Goal: Task Accomplishment & Management: Use online tool/utility

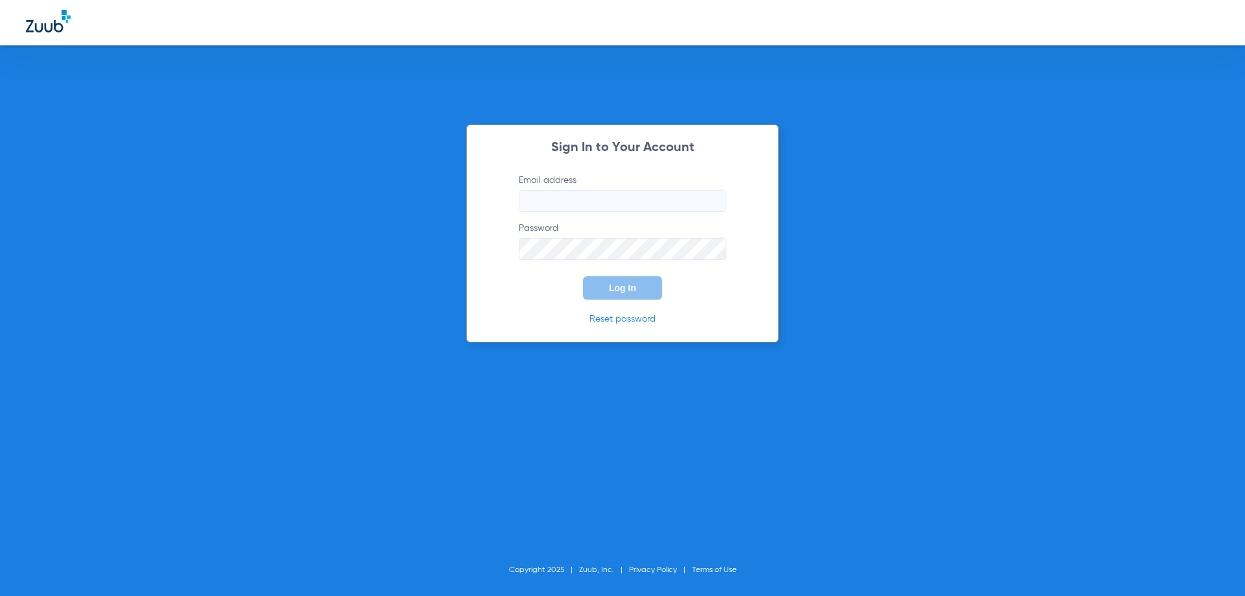
type input "[PERSON_NAME][EMAIL_ADDRESS][DOMAIN_NAME]"
click at [556, 291] on form "Email address [EMAIL_ADDRESS][DOMAIN_NAME] Password Log In" at bounding box center [622, 237] width 246 height 126
click at [589, 287] on button "Log In" at bounding box center [622, 287] width 79 height 23
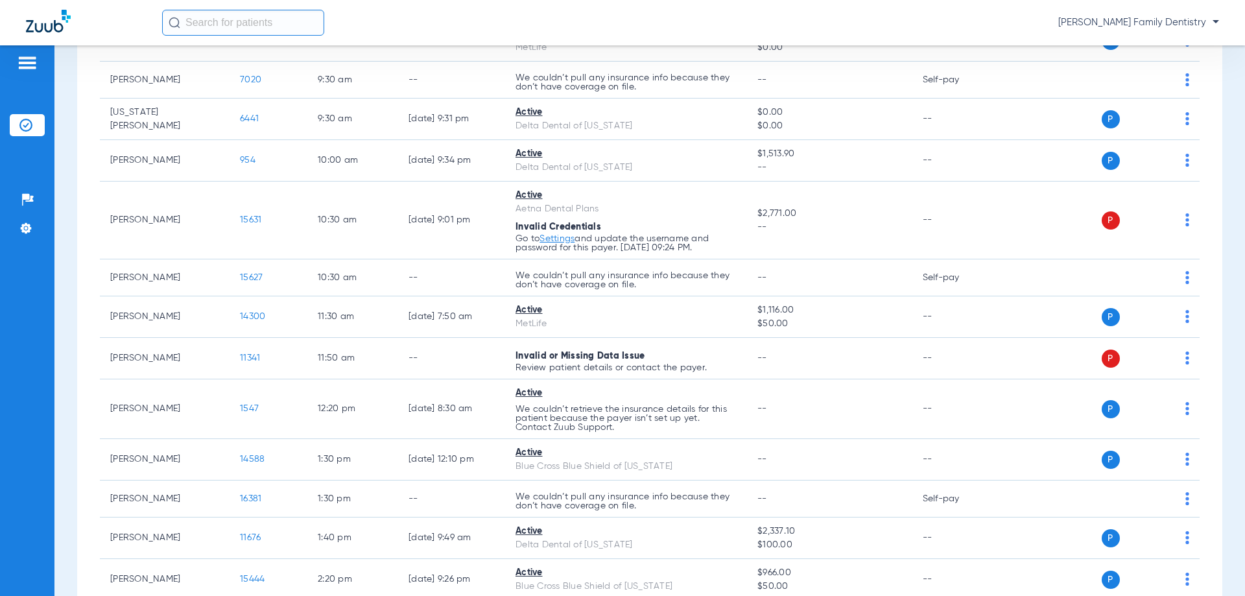
scroll to position [519, 0]
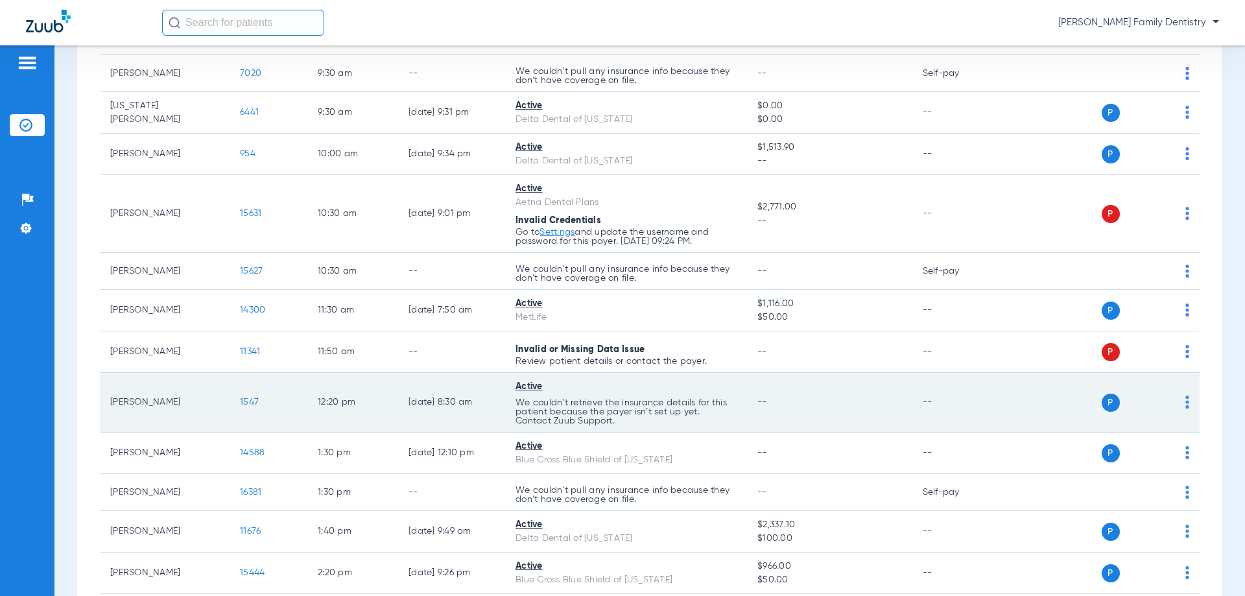
click at [244, 404] on span "1547" at bounding box center [249, 402] width 19 height 9
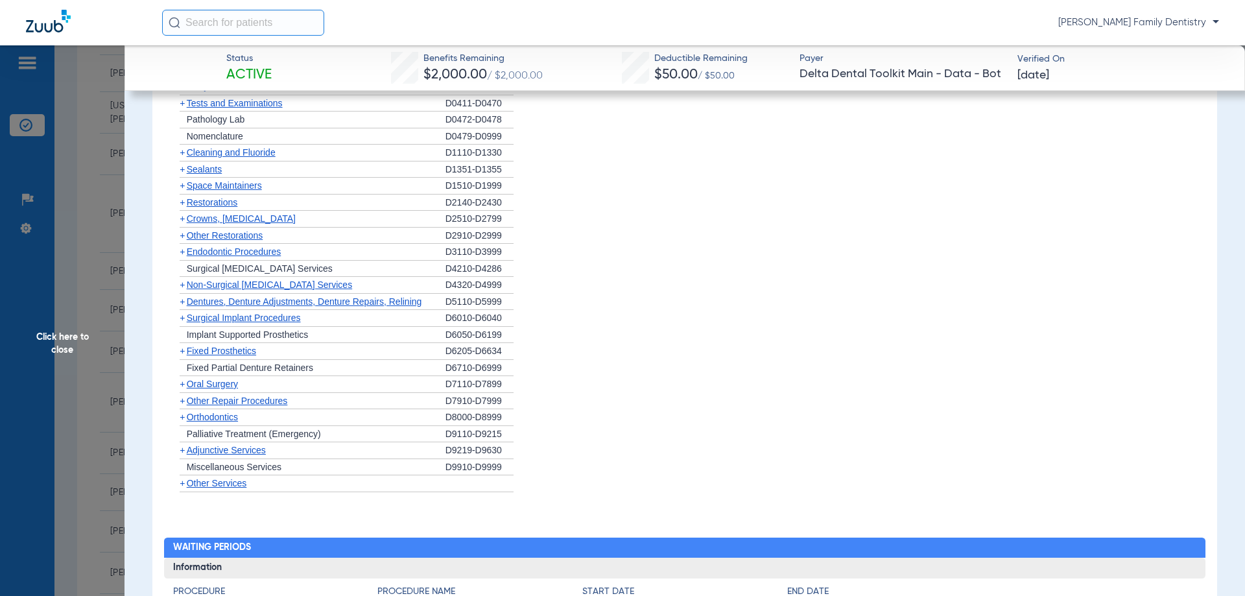
scroll to position [1102, 0]
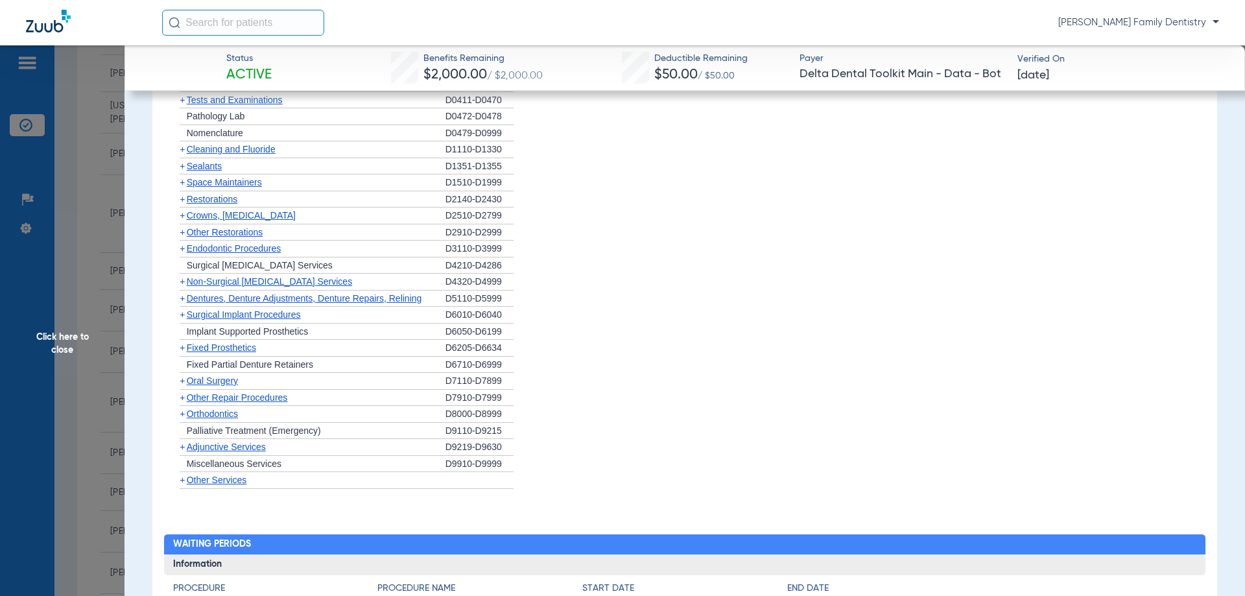
click at [88, 198] on span "Click here to close" at bounding box center [62, 343] width 125 height 596
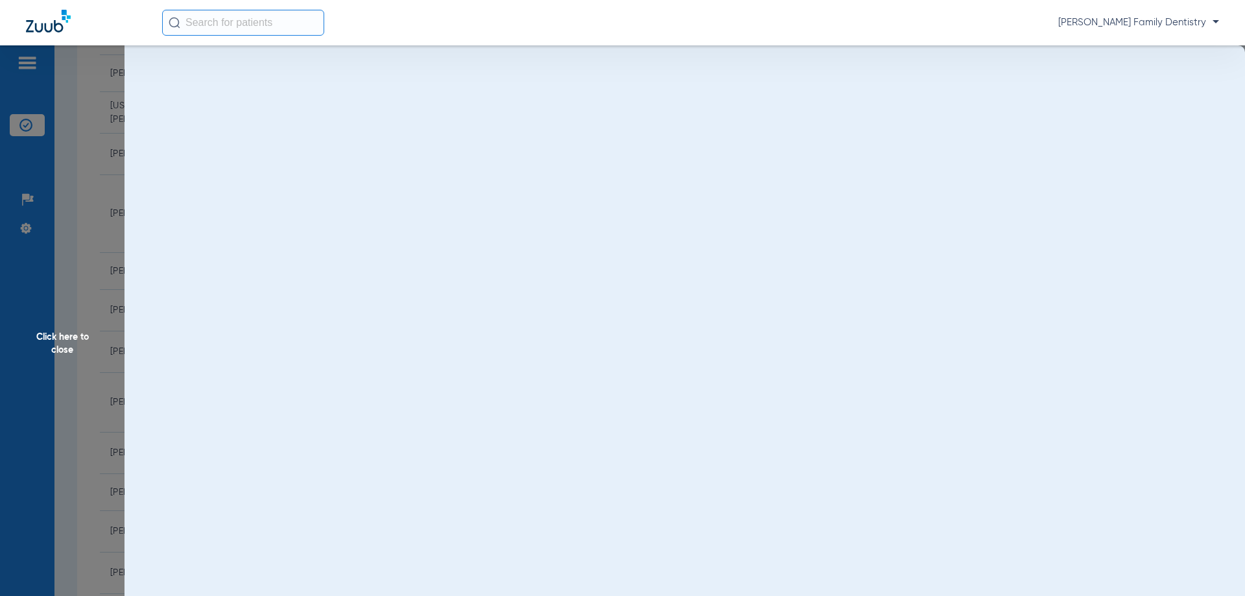
scroll to position [0, 0]
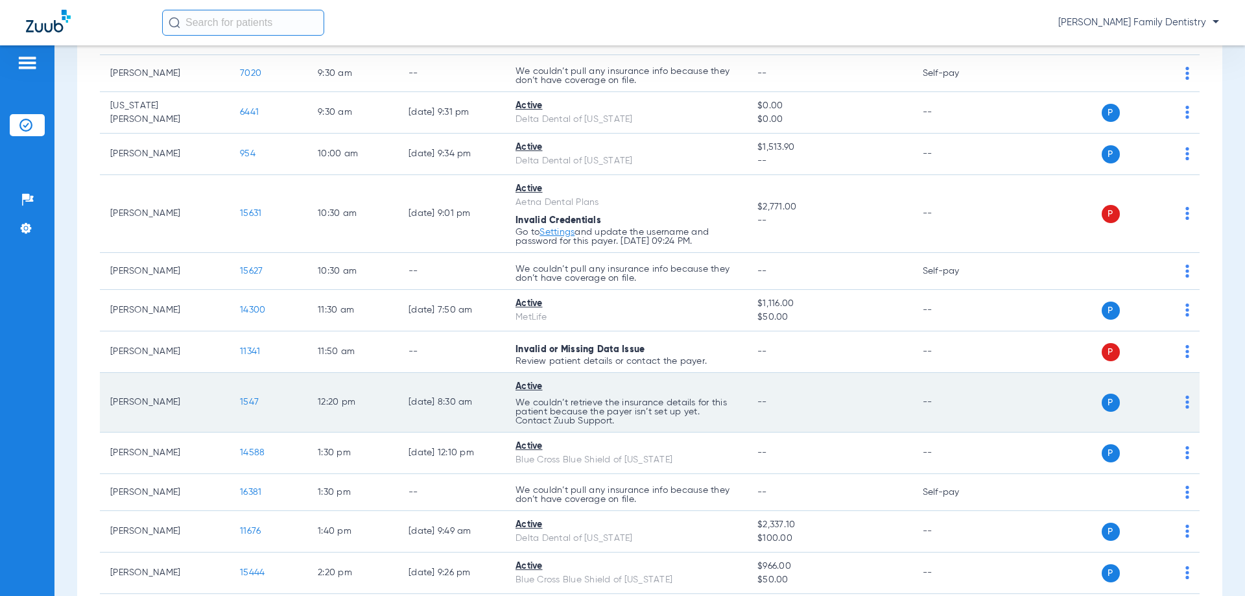
click at [1102, 404] on span "P" at bounding box center [1111, 403] width 18 height 18
click at [1185, 405] on img at bounding box center [1187, 402] width 4 height 13
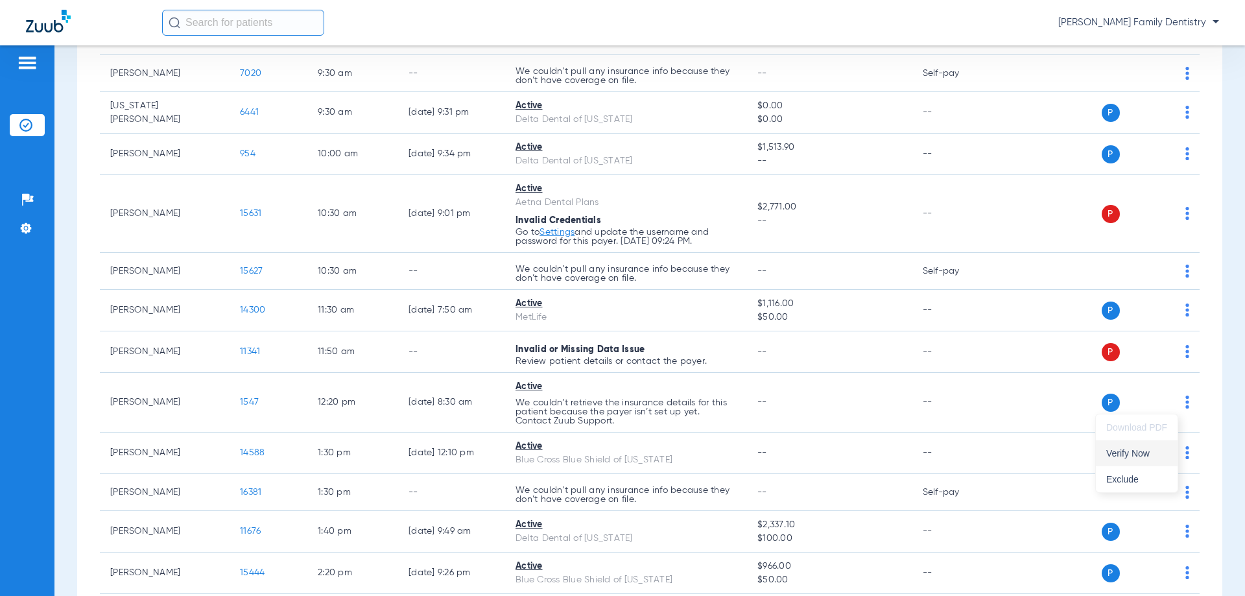
click at [1119, 453] on span "Verify Now" at bounding box center [1136, 453] width 61 height 9
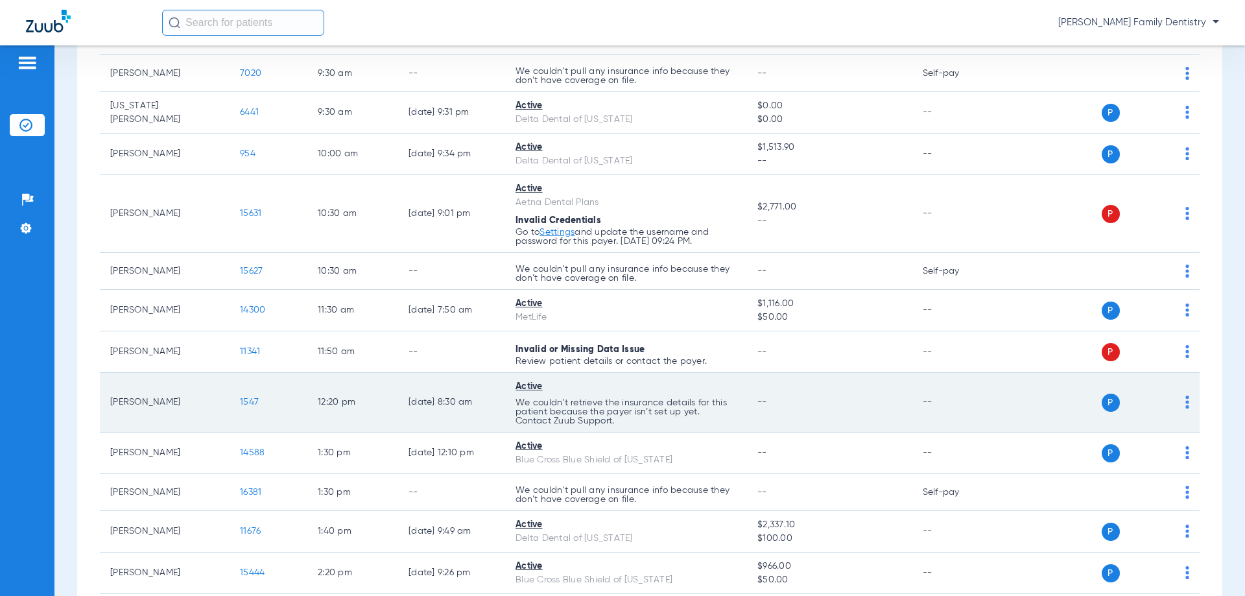
click at [1172, 396] on div "P S" at bounding box center [1095, 403] width 190 height 18
click at [1185, 403] on img at bounding box center [1187, 402] width 4 height 13
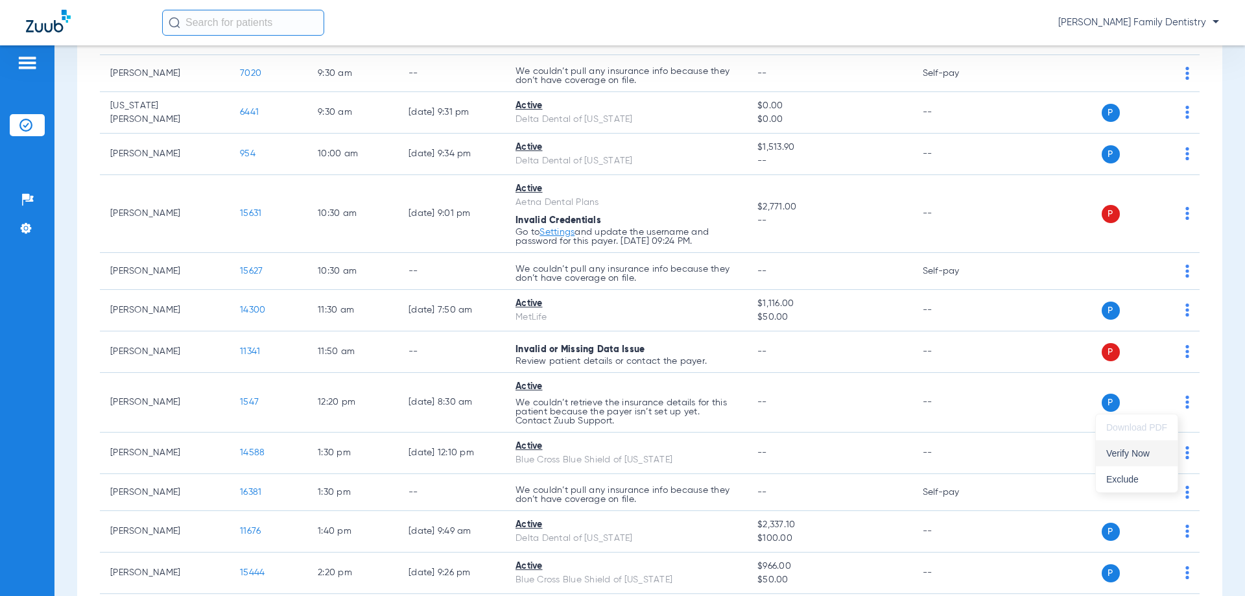
click at [1122, 455] on span "Verify Now" at bounding box center [1136, 453] width 61 height 9
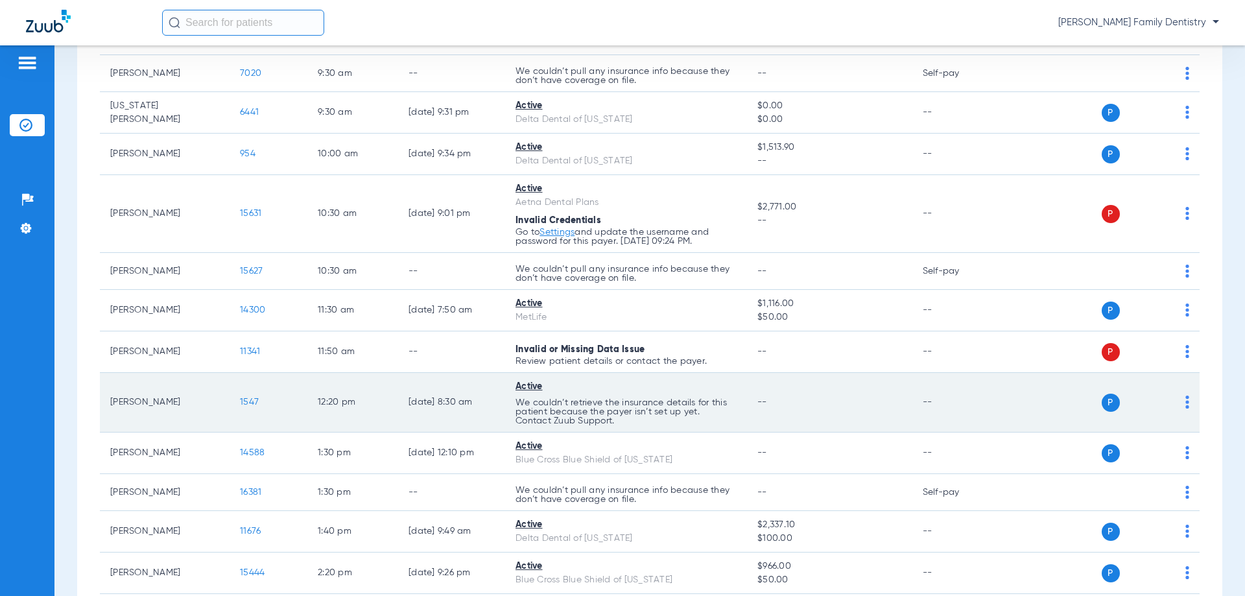
click at [1102, 403] on span "P" at bounding box center [1111, 403] width 18 height 18
